Goal: Information Seeking & Learning: Learn about a topic

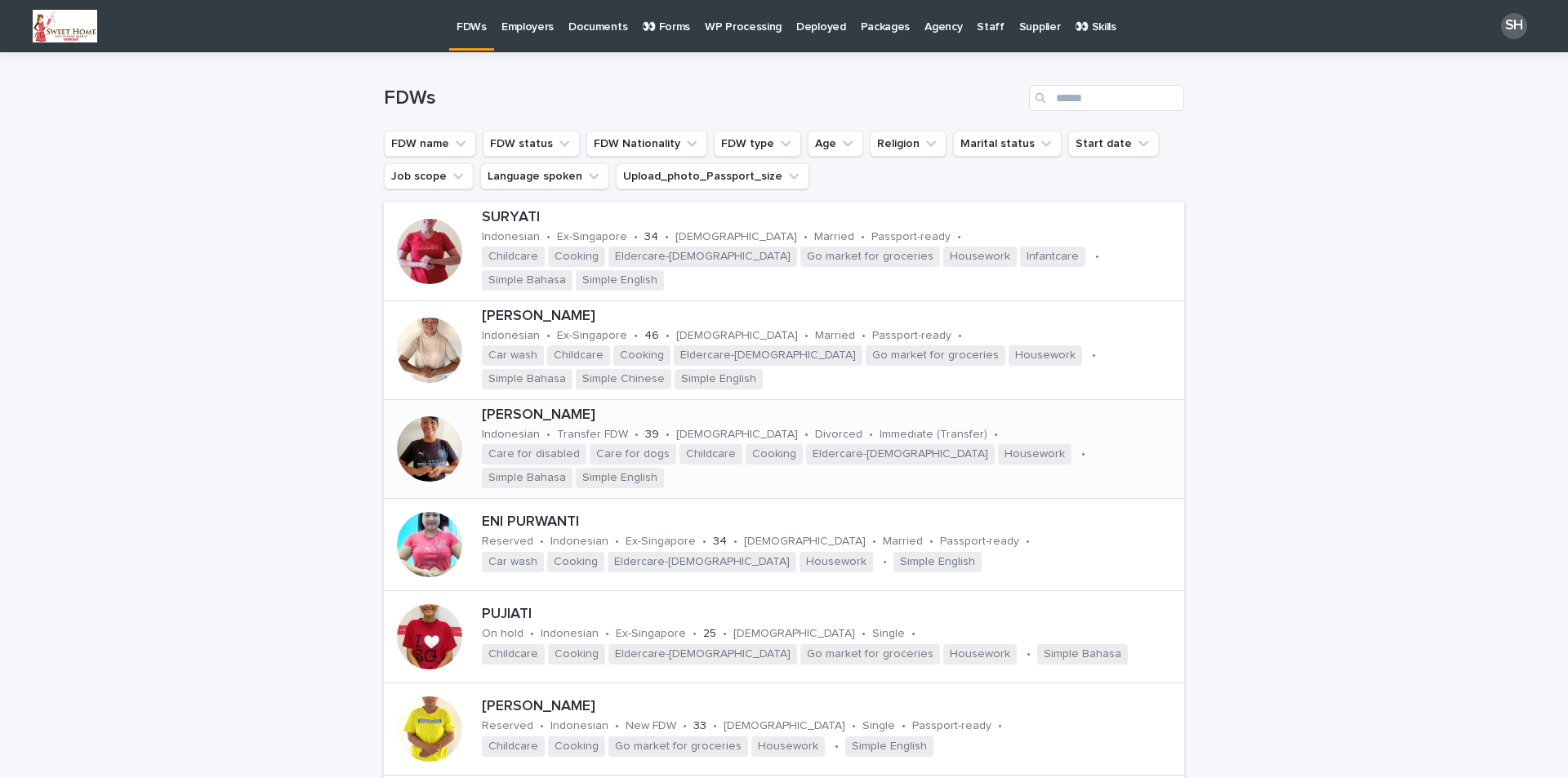
click at [506, 425] on p "[PERSON_NAME]" at bounding box center [830, 415] width 696 height 18
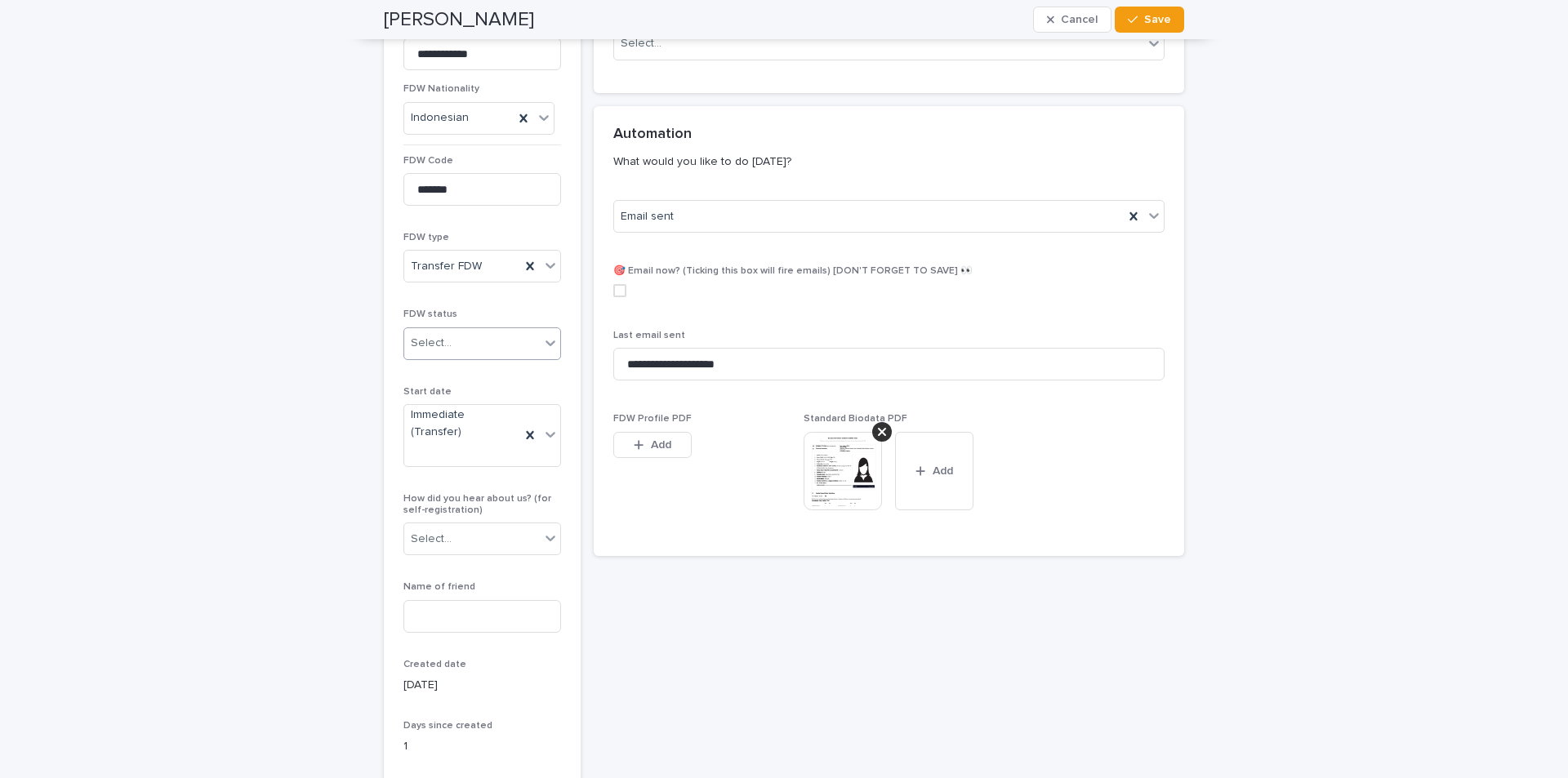
scroll to position [81, 0]
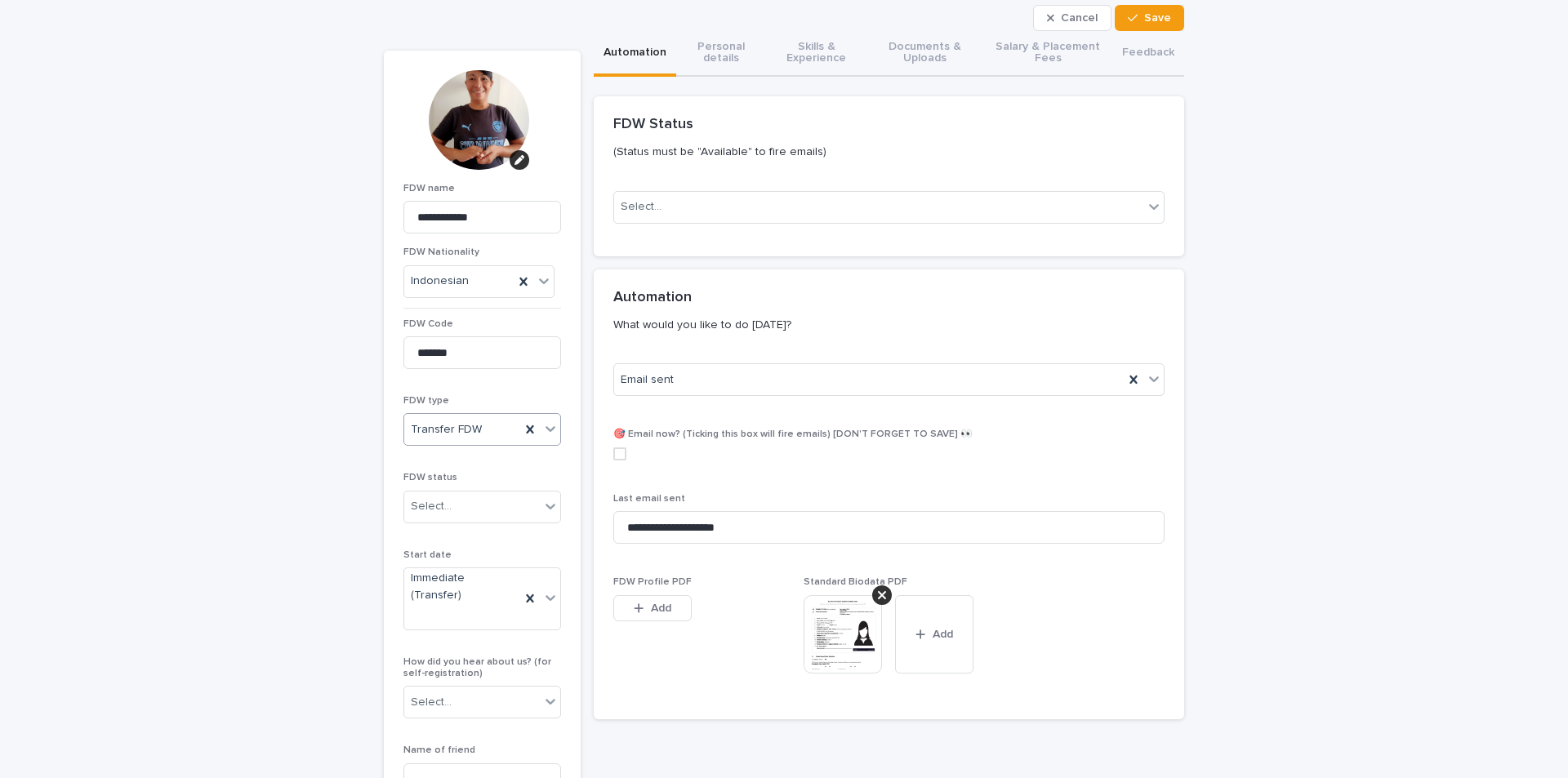
click at [546, 430] on icon at bounding box center [550, 429] width 10 height 6
click at [457, 488] on div "Ex-Singapore" at bounding box center [477, 490] width 156 height 29
click at [1146, 25] on button "Save" at bounding box center [1149, 18] width 69 height 26
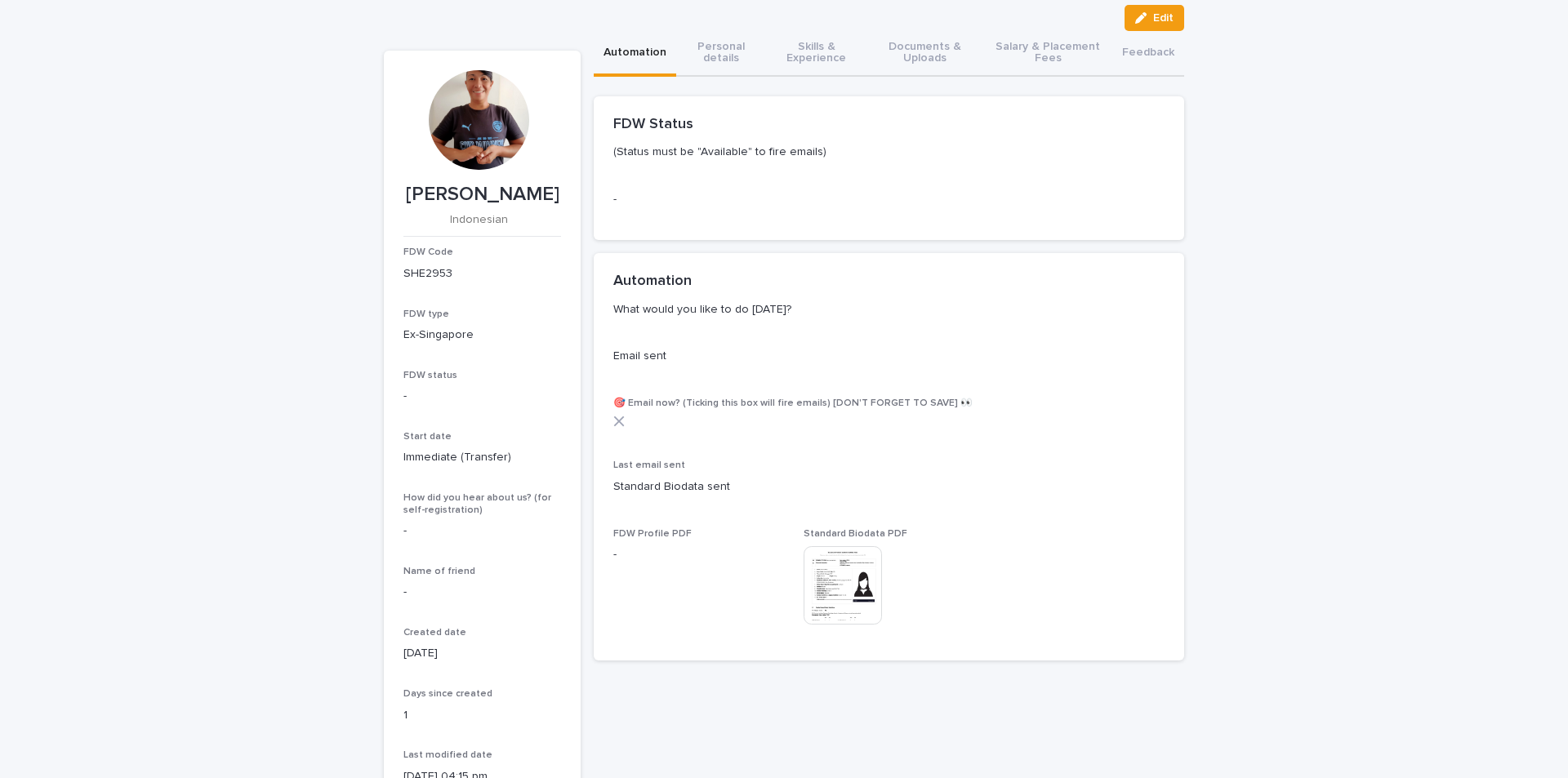
scroll to position [0, 0]
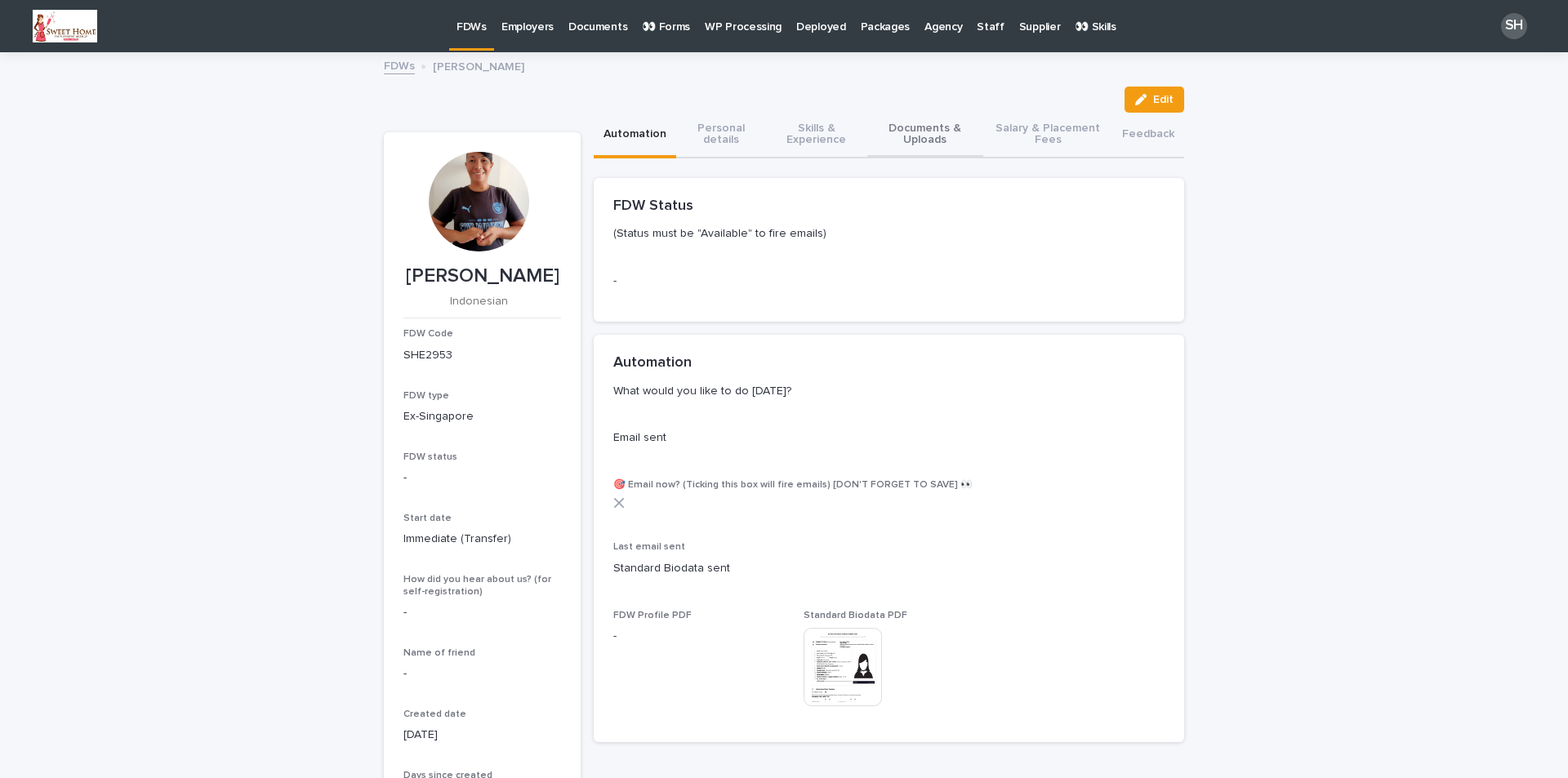
click at [812, 131] on button "Skills & Experience" at bounding box center [817, 135] width 101 height 45
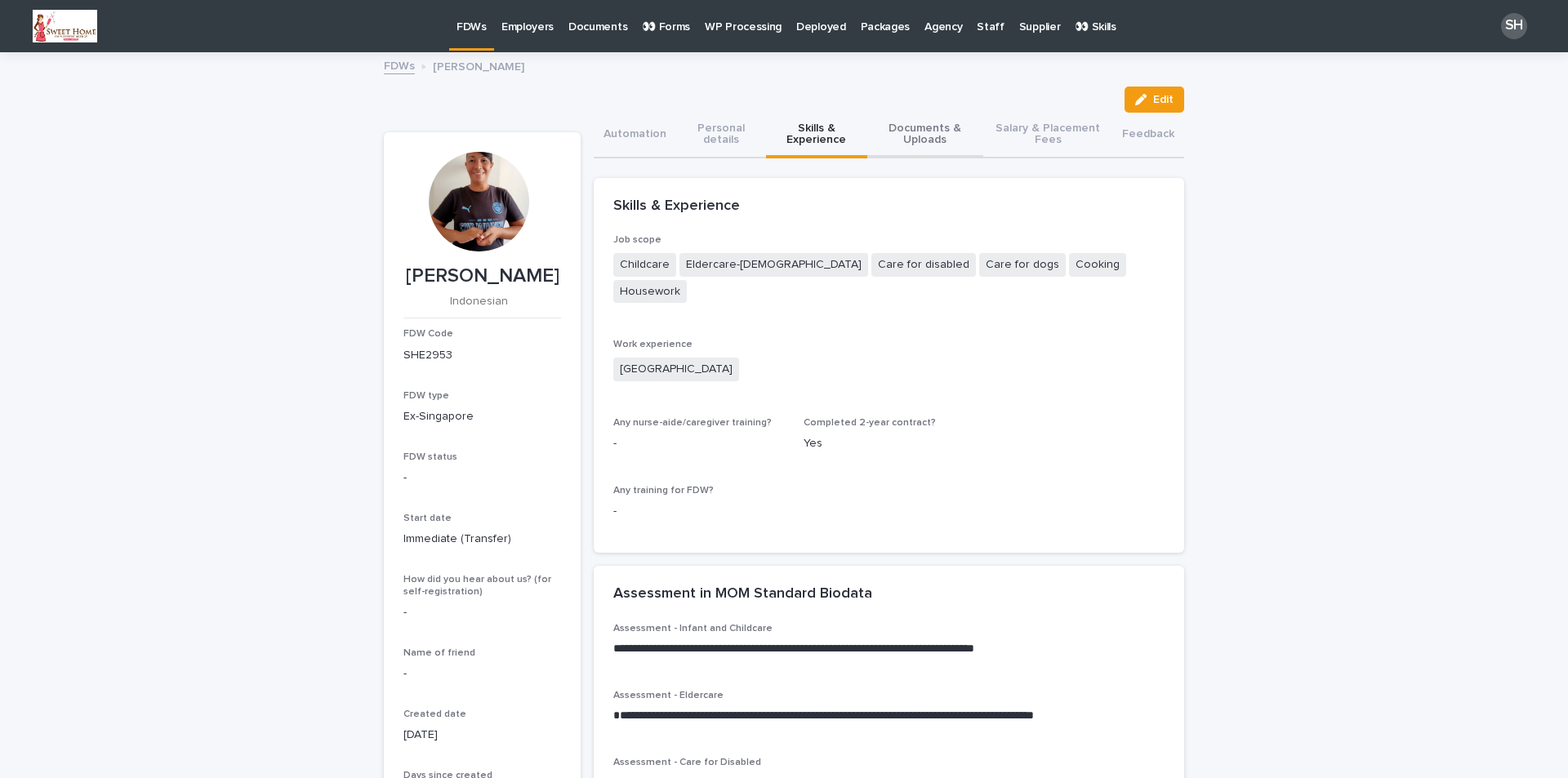
click at [916, 130] on button "Documents & Uploads" at bounding box center [925, 135] width 116 height 45
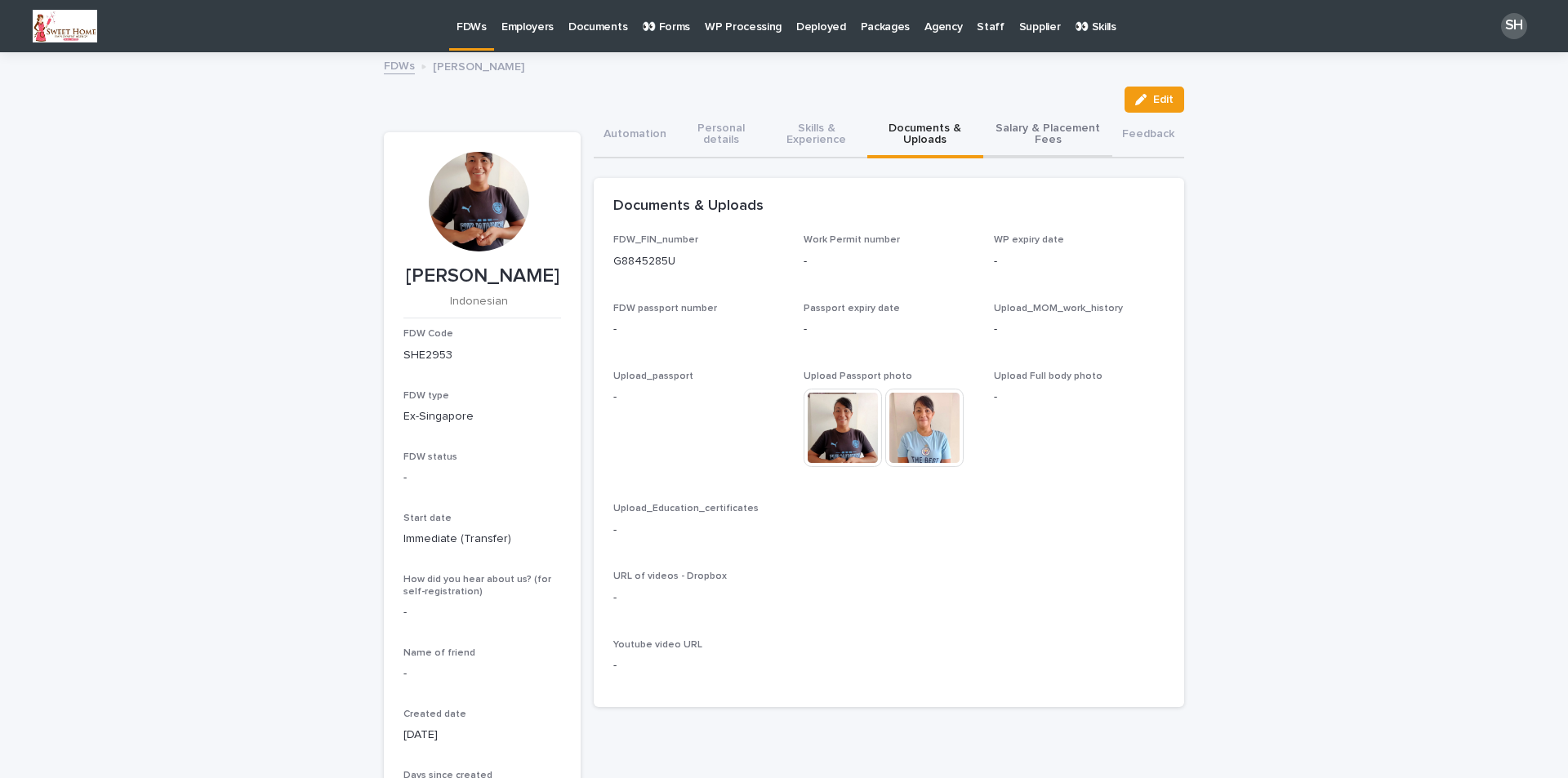
click at [1031, 139] on button "Salary & Placement Fees" at bounding box center [1049, 135] width 129 height 45
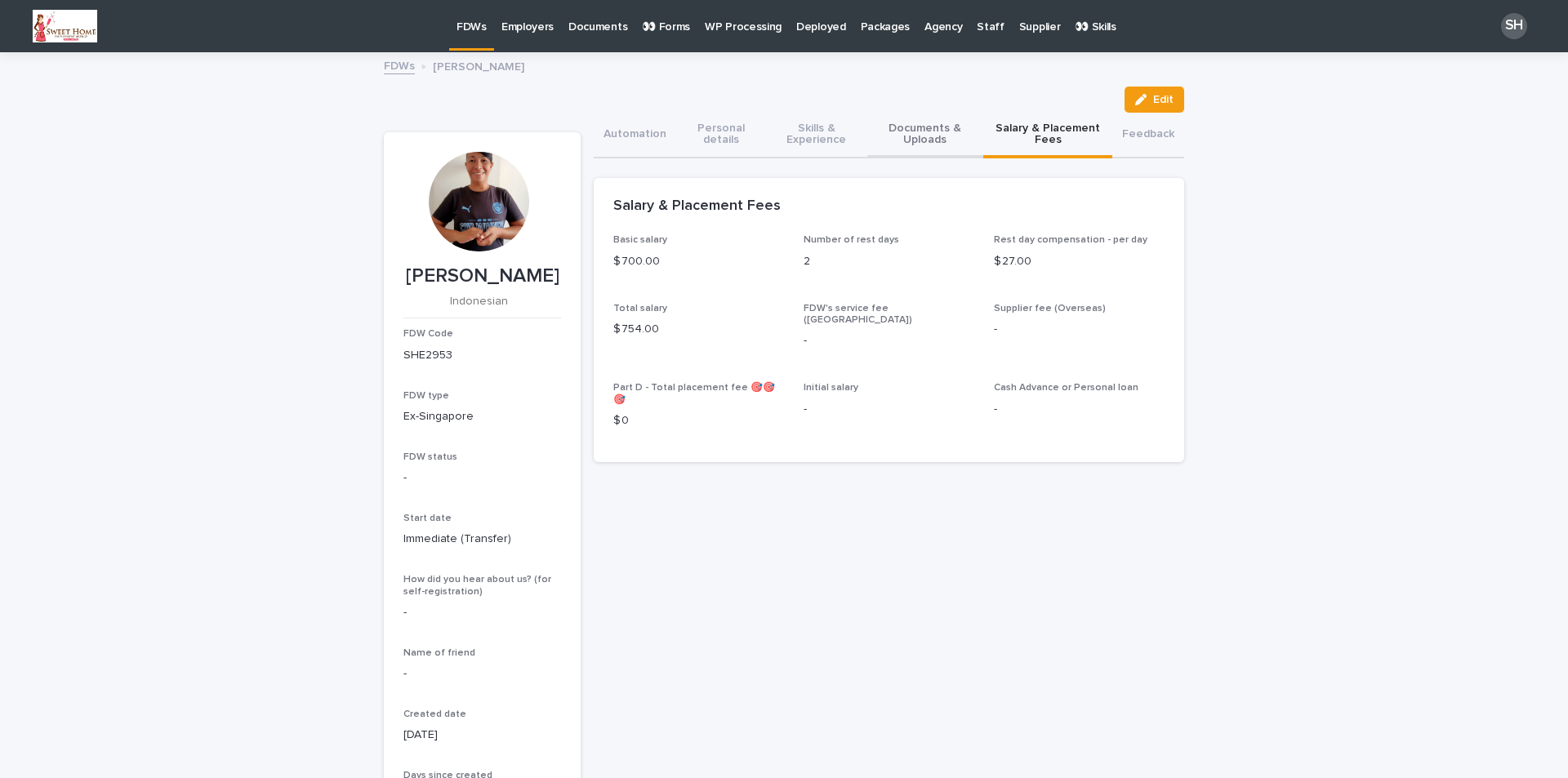
click at [937, 142] on button "Documents & Uploads" at bounding box center [925, 135] width 116 height 45
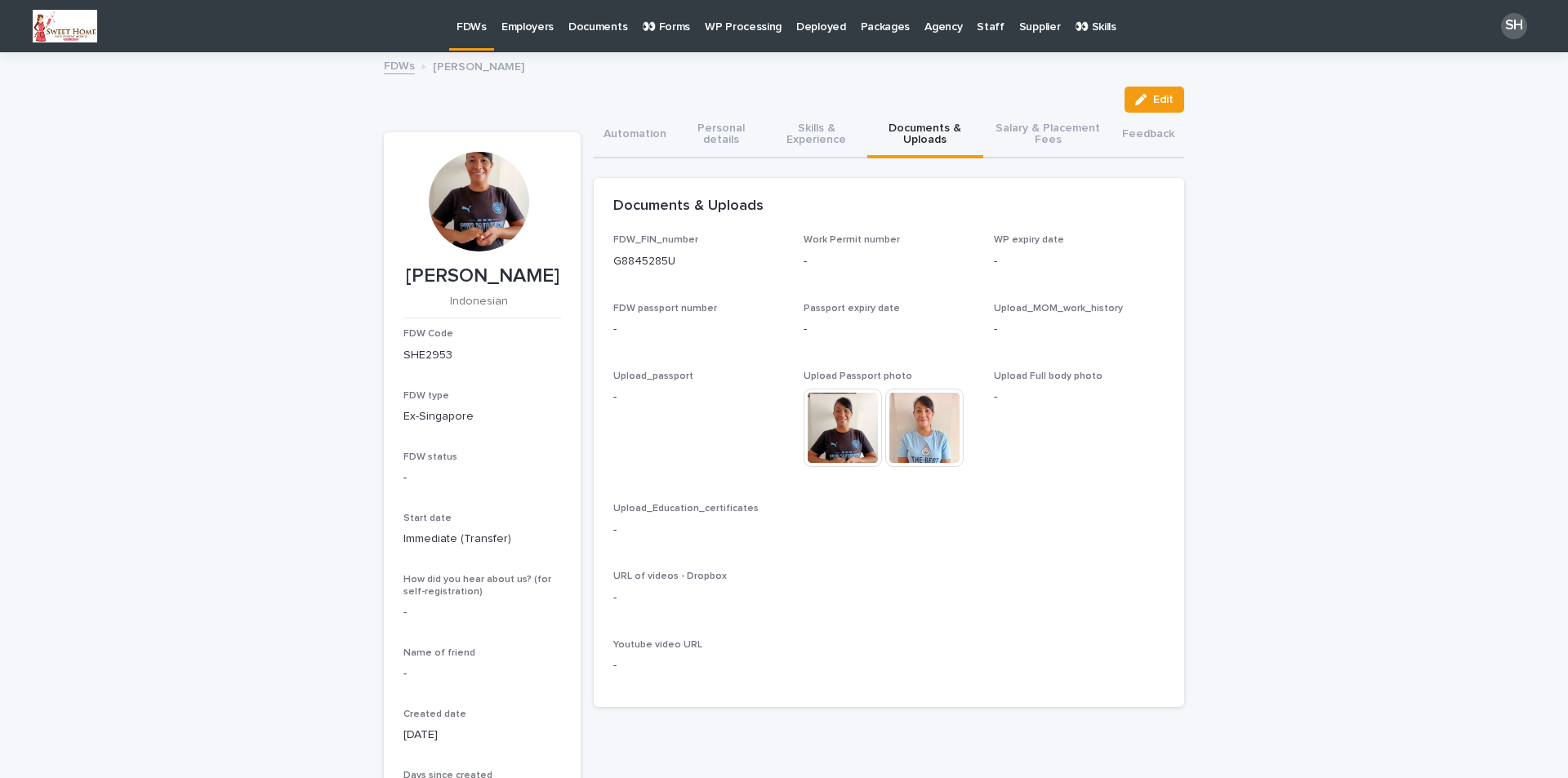
click at [464, 200] on div at bounding box center [478, 202] width 100 height 100
click at [905, 418] on img at bounding box center [924, 428] width 79 height 79
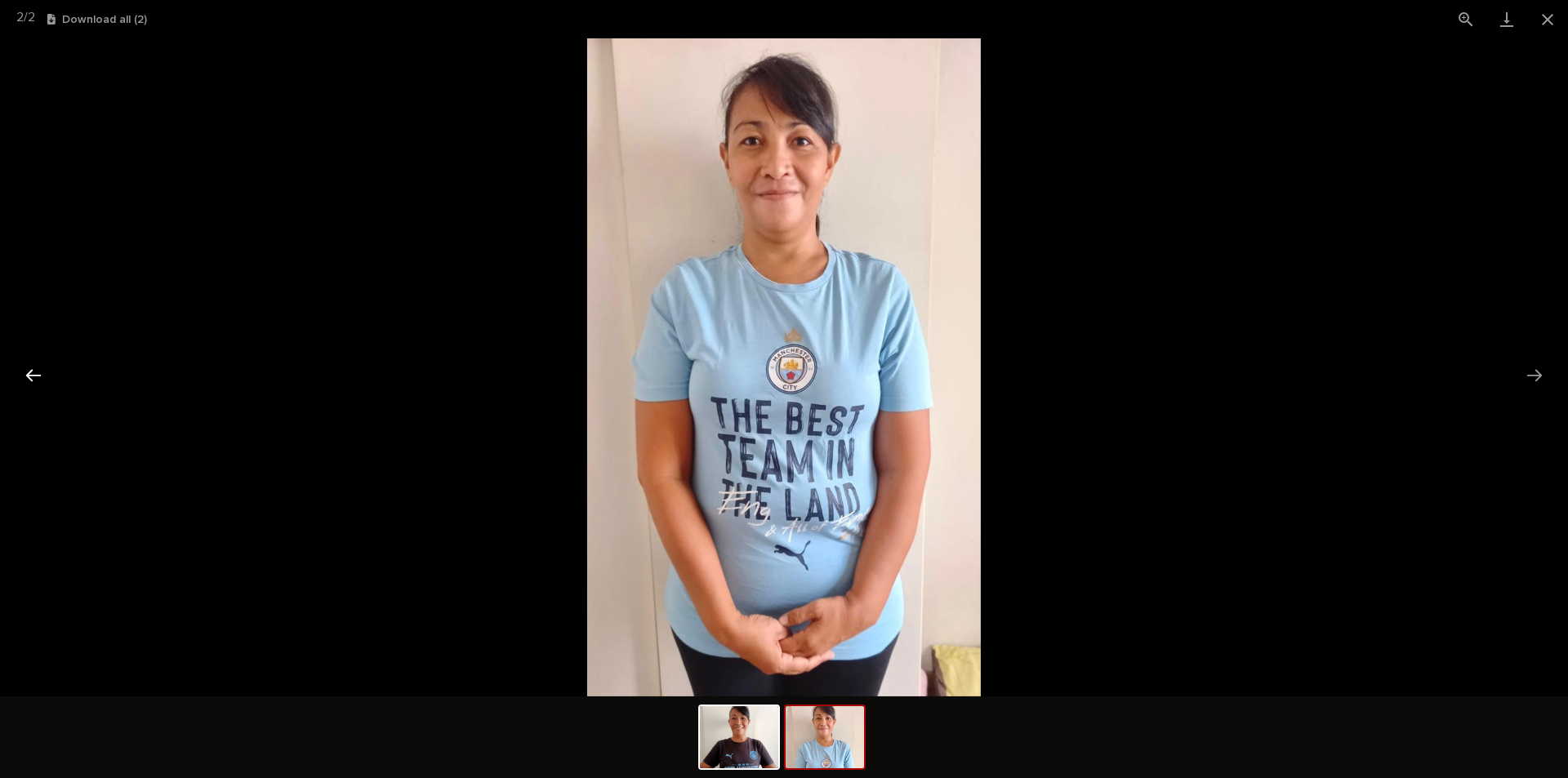
click at [34, 372] on button "Previous slide" at bounding box center [33, 375] width 34 height 31
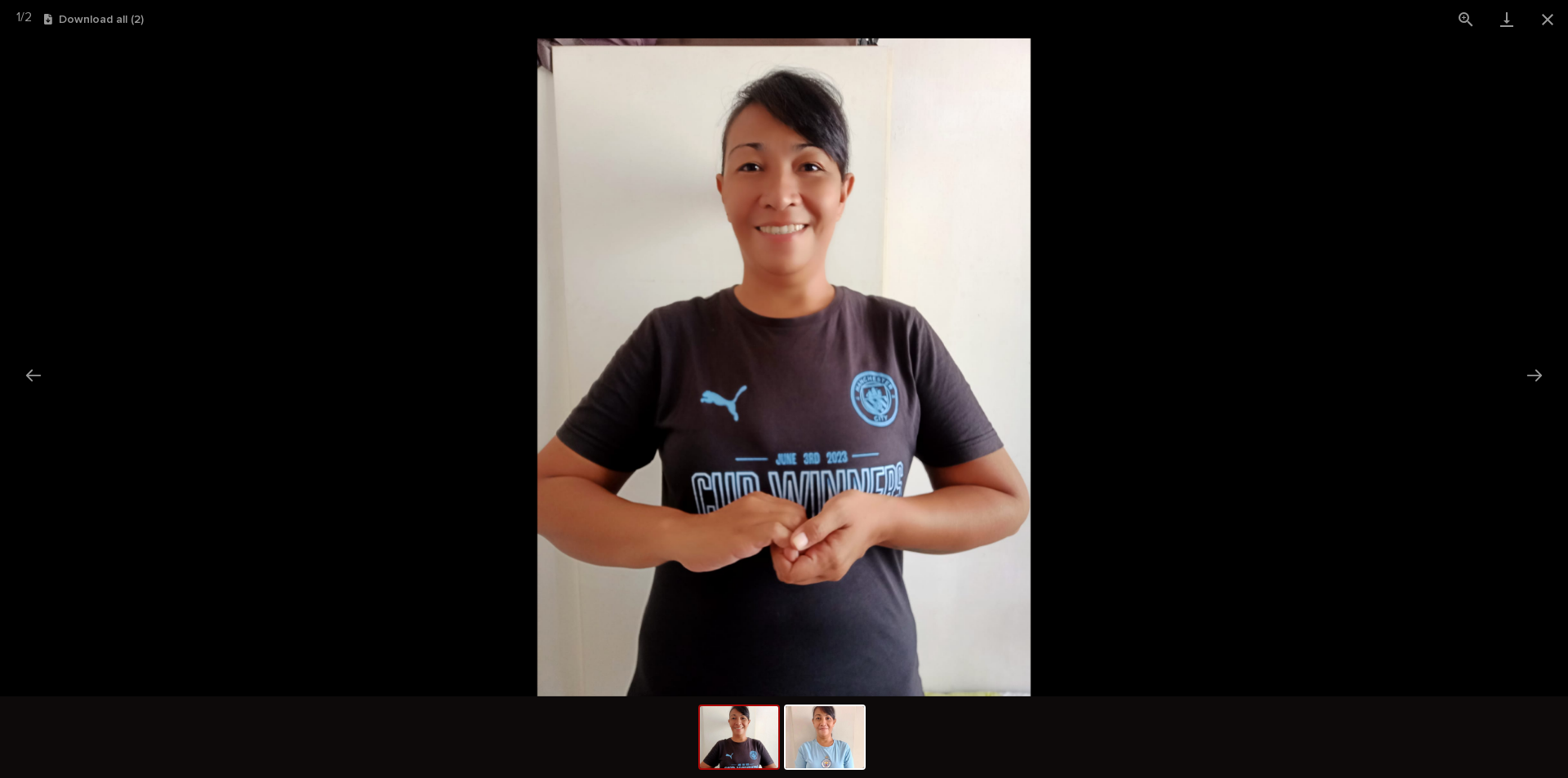
click at [1328, 313] on picture at bounding box center [784, 367] width 1568 height 658
click at [1544, 366] on button "Next slide" at bounding box center [1534, 375] width 34 height 31
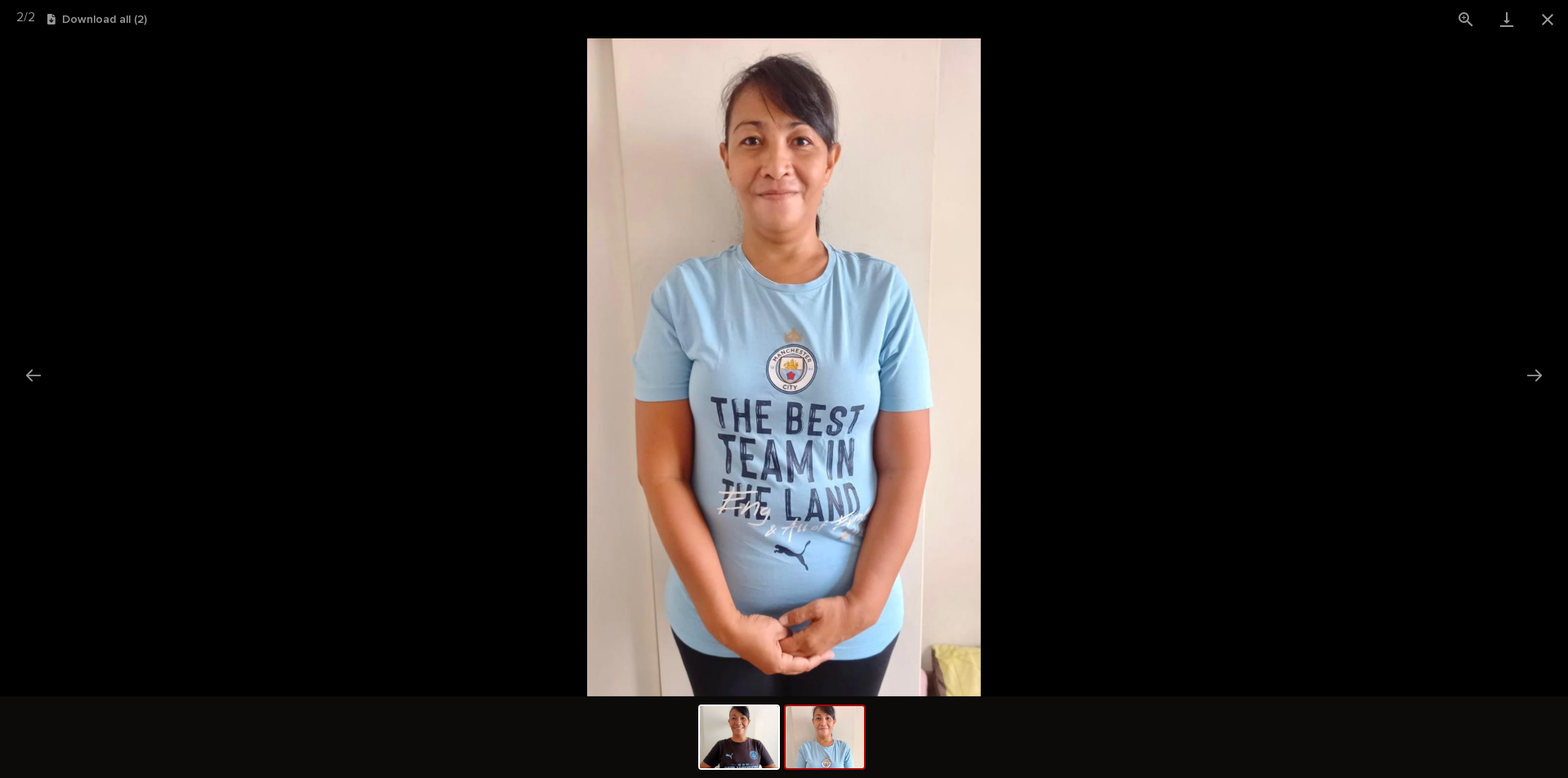
click at [996, 320] on picture at bounding box center [784, 367] width 1568 height 658
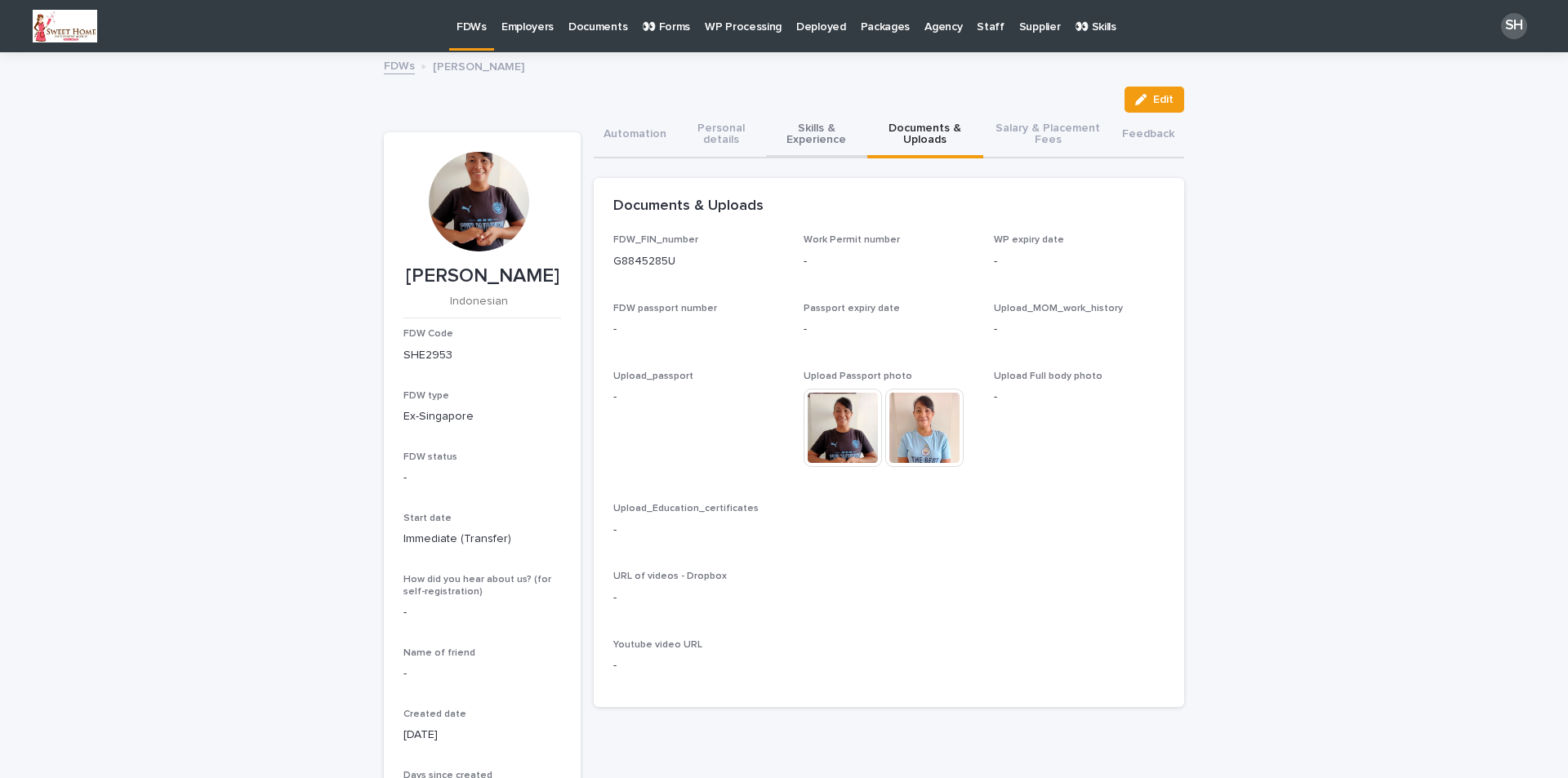
click at [801, 142] on button "Skills & Experience" at bounding box center [817, 135] width 101 height 45
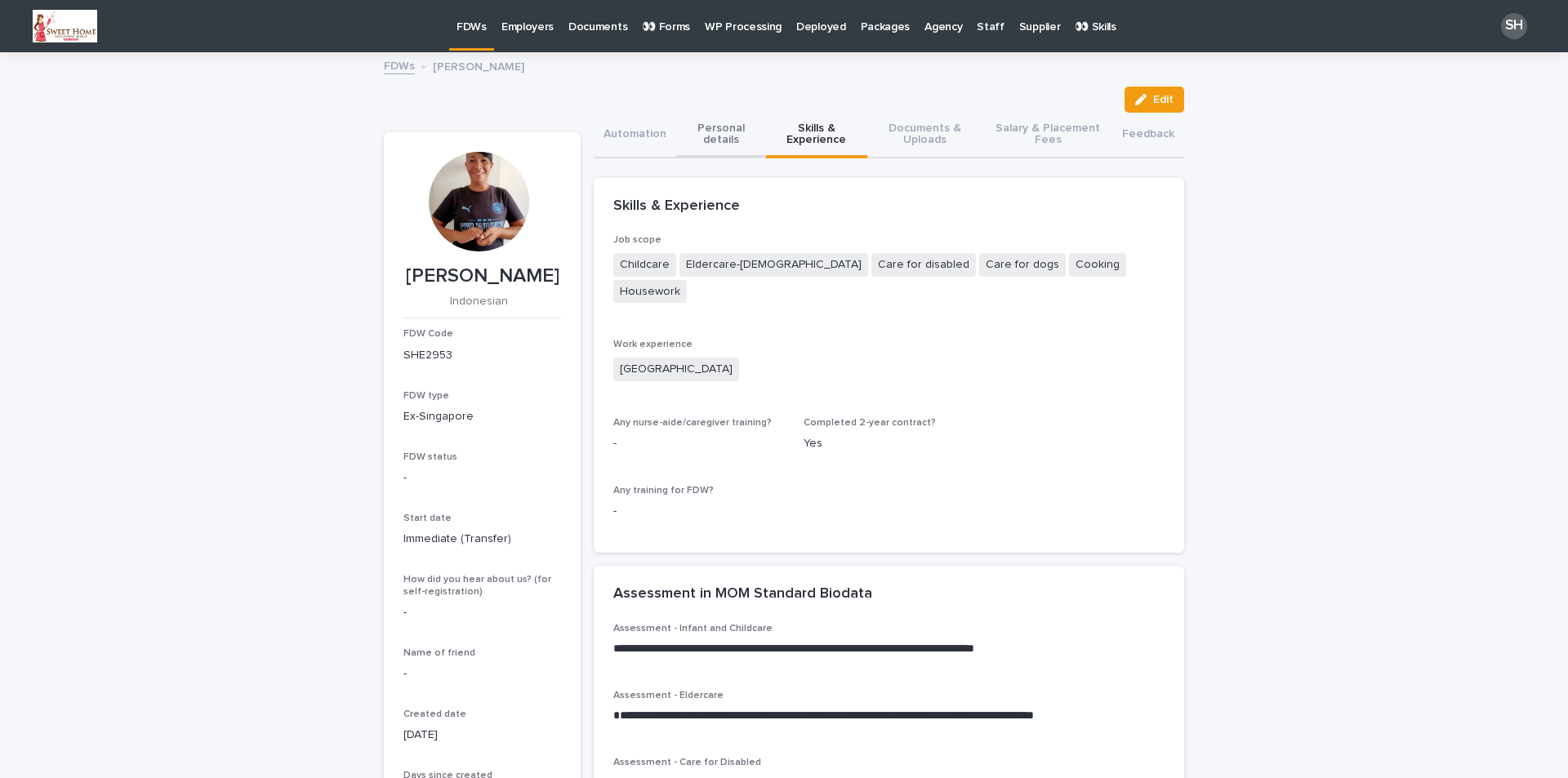
click at [714, 141] on button "Personal details" at bounding box center [721, 135] width 90 height 45
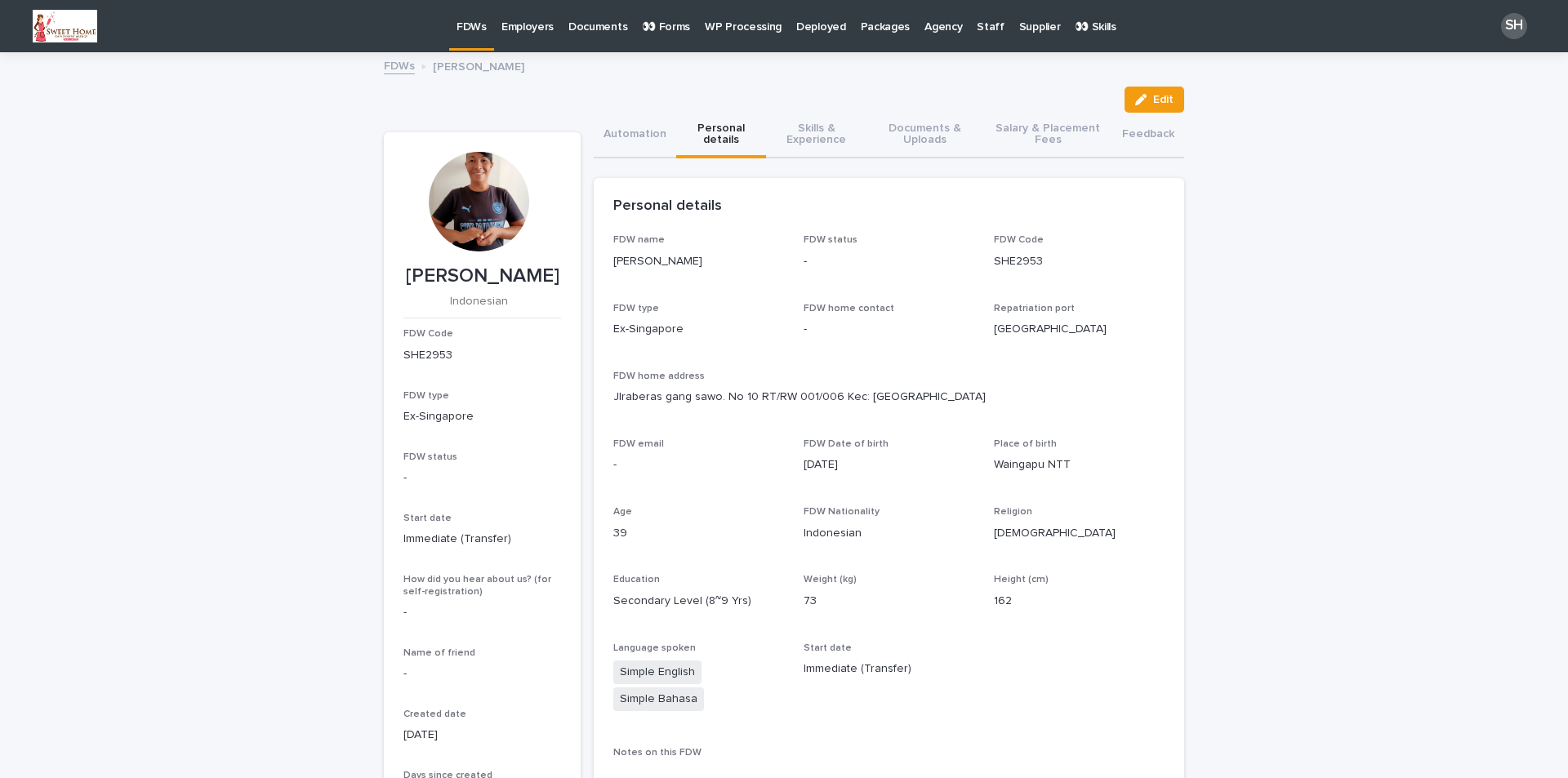
click at [513, 24] on p "Employers" at bounding box center [527, 17] width 52 height 34
